Goal: Information Seeking & Learning: Learn about a topic

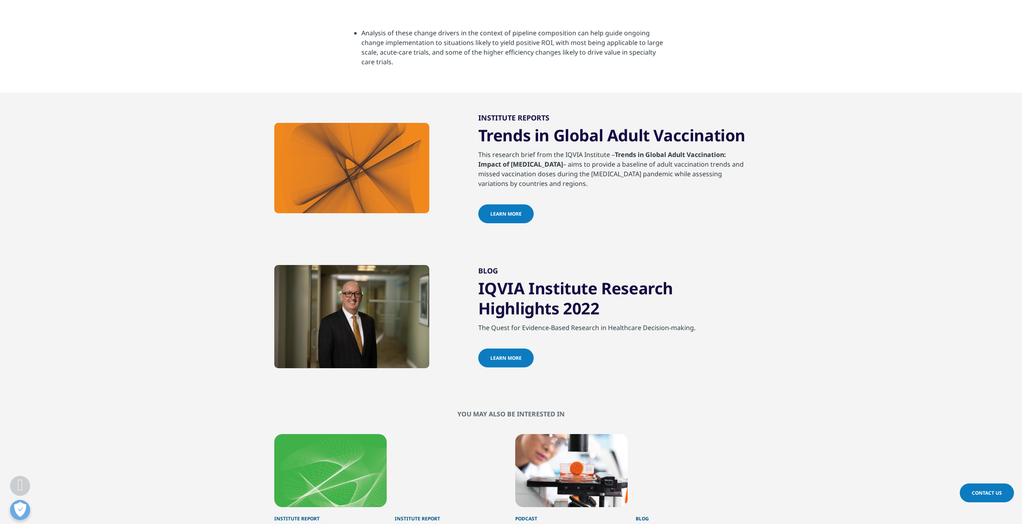
scroll to position [1726, 0]
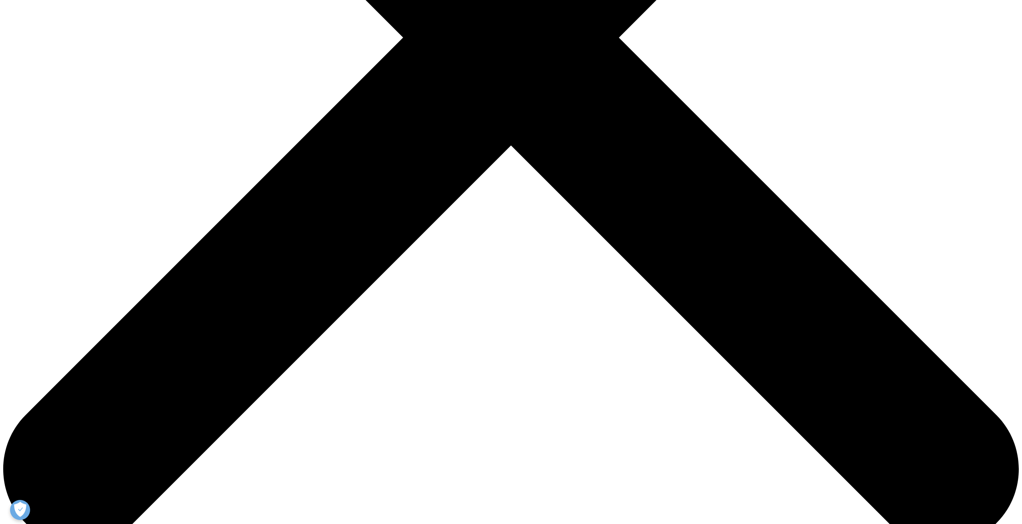
scroll to position [723, 0]
